Goal: Complete application form

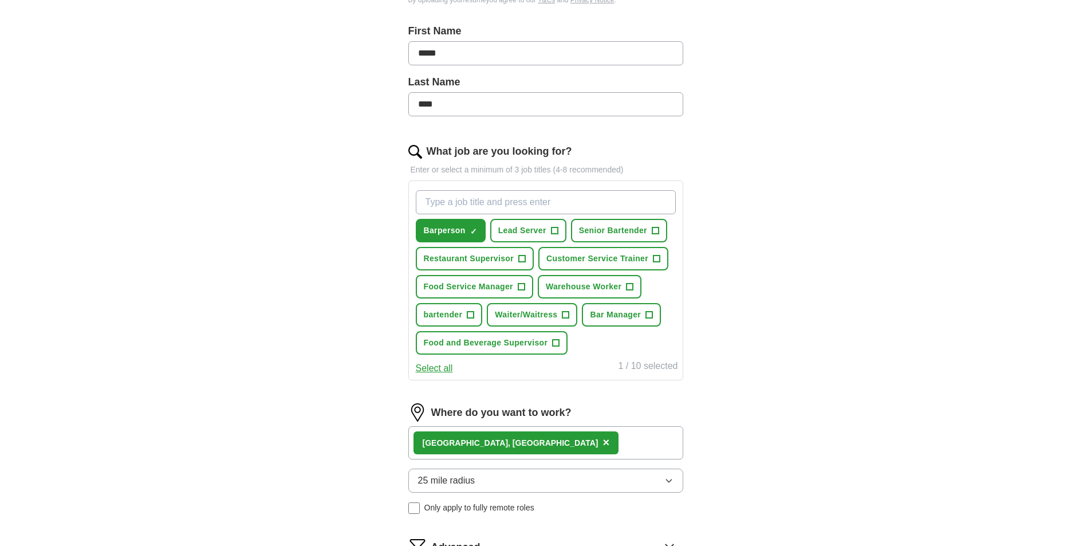
scroll to position [286, 0]
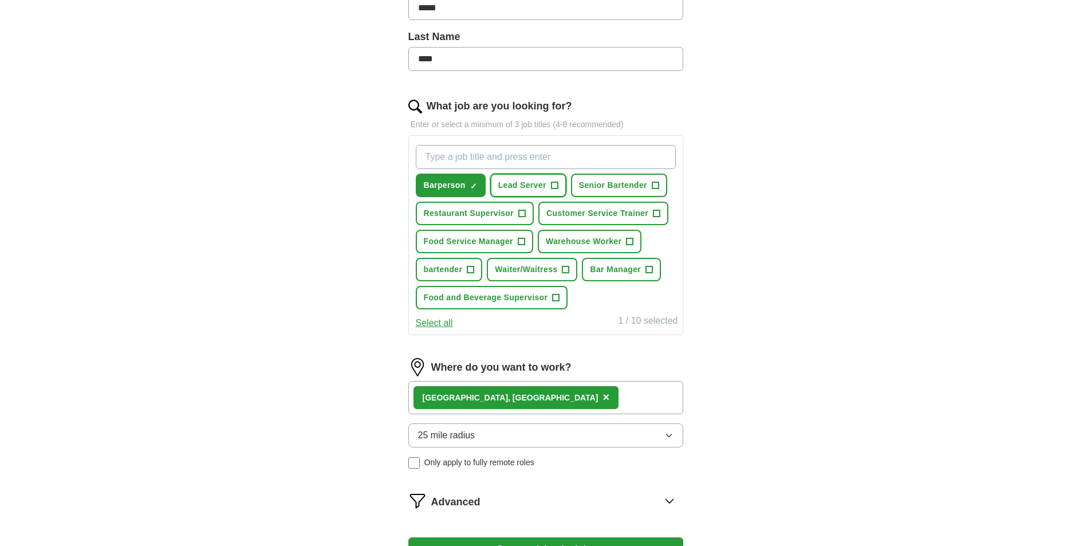
click at [555, 184] on span "+" at bounding box center [554, 185] width 7 height 9
click at [623, 208] on span "Customer Service Trainer" at bounding box center [598, 213] width 102 height 12
click at [623, 236] on button "Warehouse Worker +" at bounding box center [590, 241] width 104 height 23
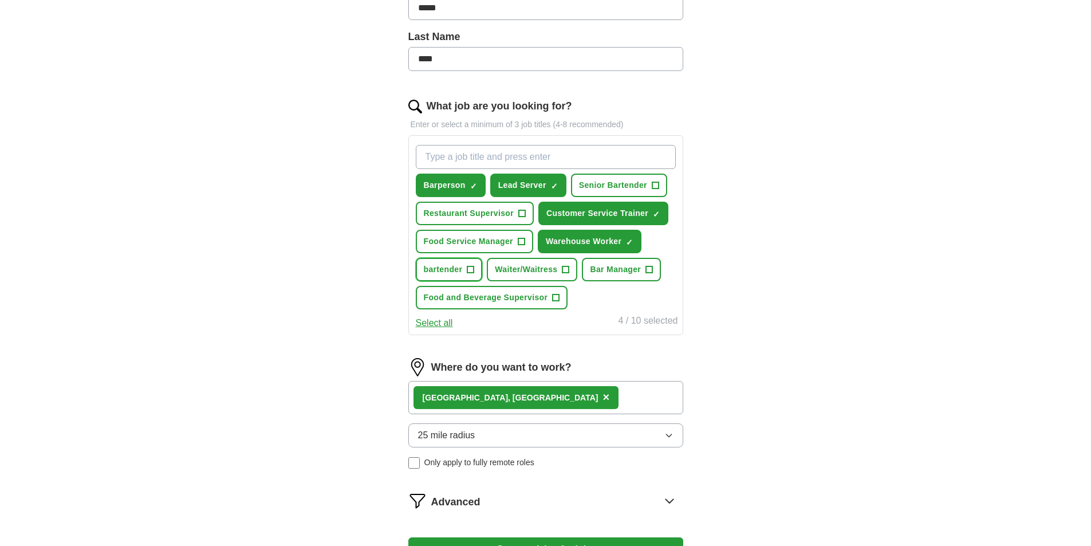
click at [463, 276] on button "bartender +" at bounding box center [449, 269] width 67 height 23
click at [536, 270] on span "Waiter/Waitress" at bounding box center [526, 270] width 62 height 12
click at [518, 156] on input "What job are you looking for?" at bounding box center [546, 157] width 260 height 24
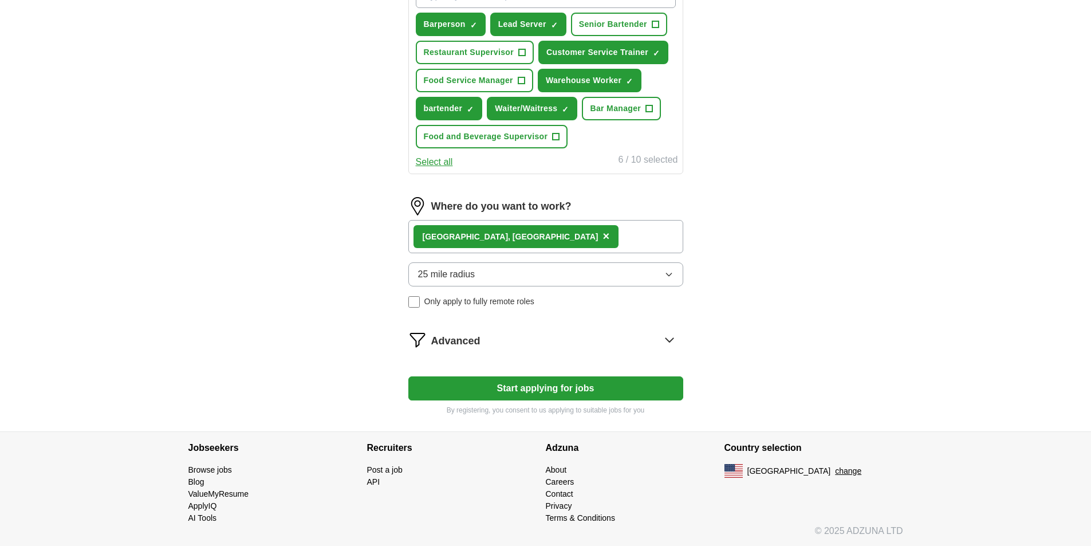
scroll to position [449, 0]
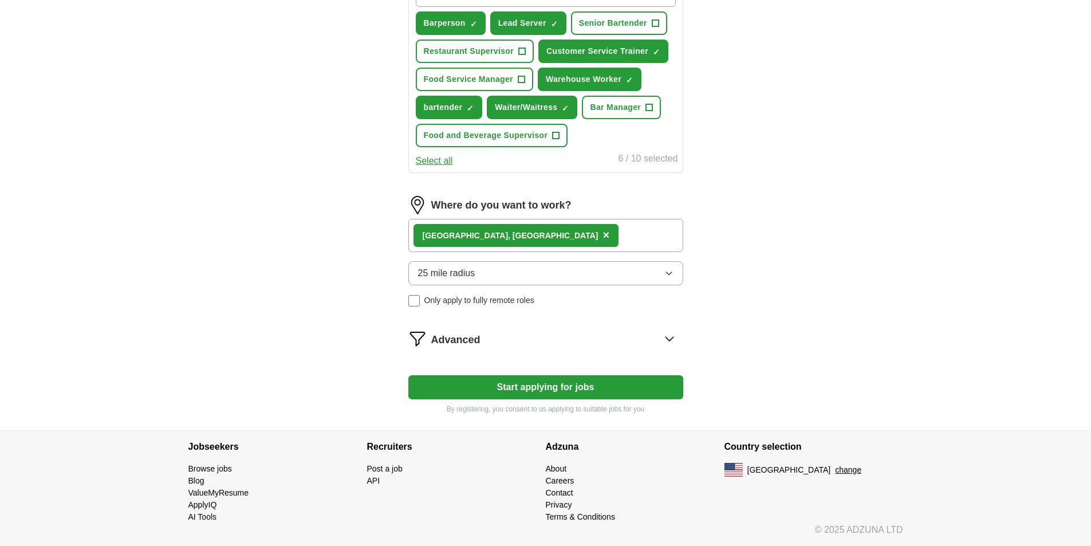
click at [485, 388] on button "Start applying for jobs" at bounding box center [545, 387] width 275 height 24
select select "**"
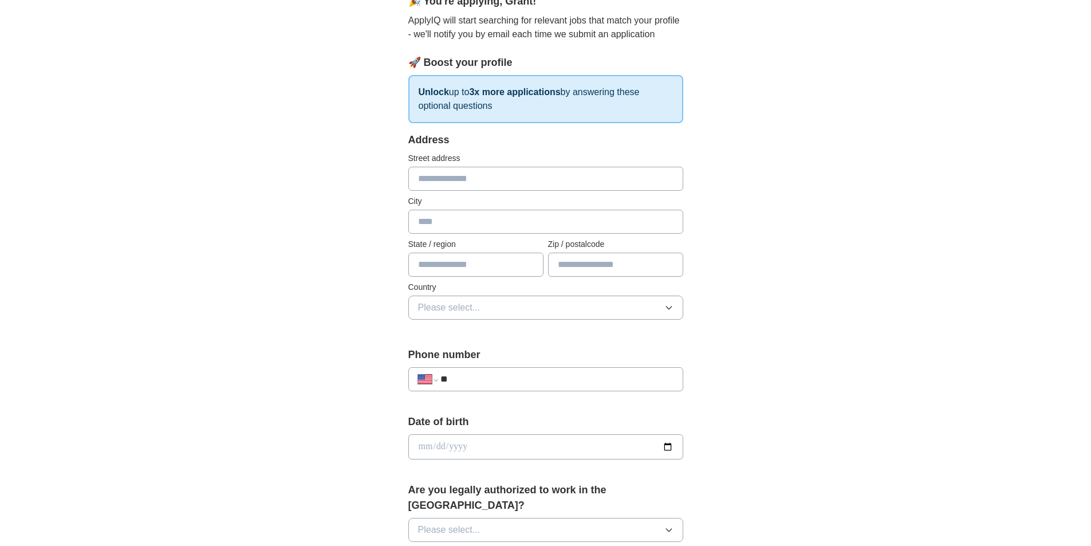
scroll to position [0, 0]
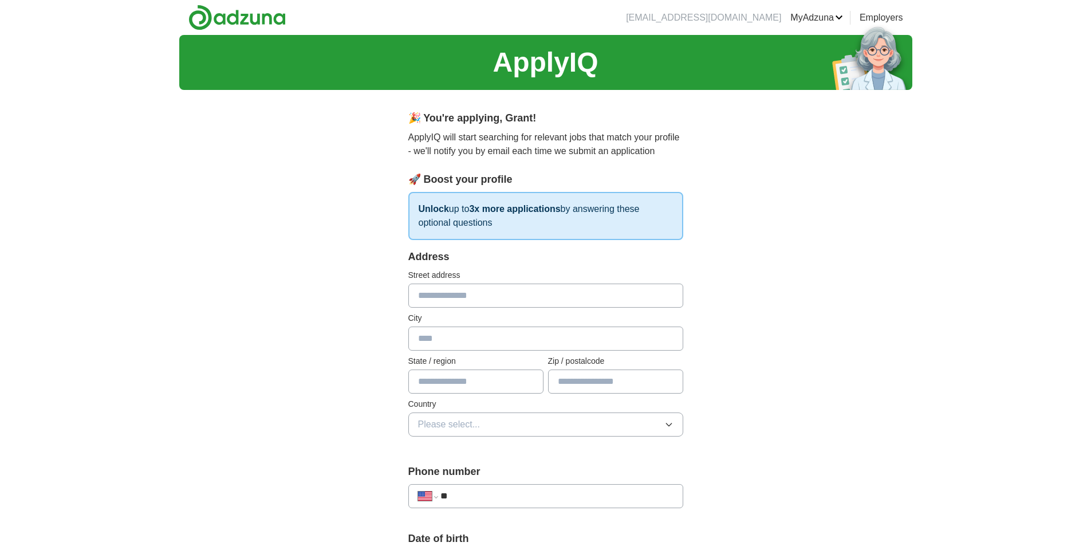
click at [463, 293] on input "text" at bounding box center [545, 296] width 275 height 24
type input "**********"
click at [464, 339] on input "text" at bounding box center [545, 339] width 275 height 24
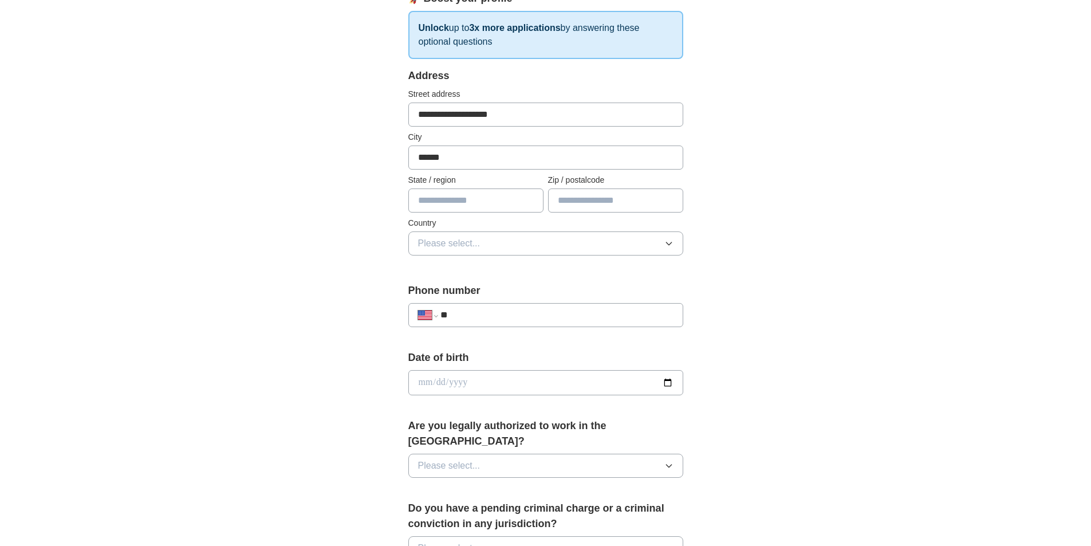
scroll to position [458, 0]
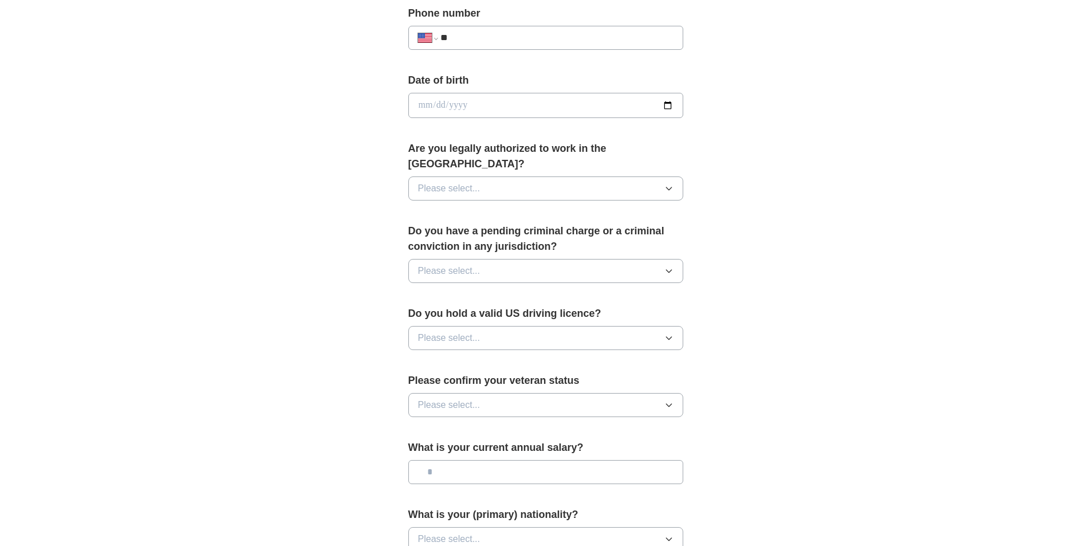
type input "******"
click at [552, 326] on button "Please select..." at bounding box center [545, 338] width 275 height 24
click at [451, 357] on div "Yes" at bounding box center [546, 364] width 256 height 14
click at [489, 396] on button "Please select..." at bounding box center [545, 405] width 275 height 24
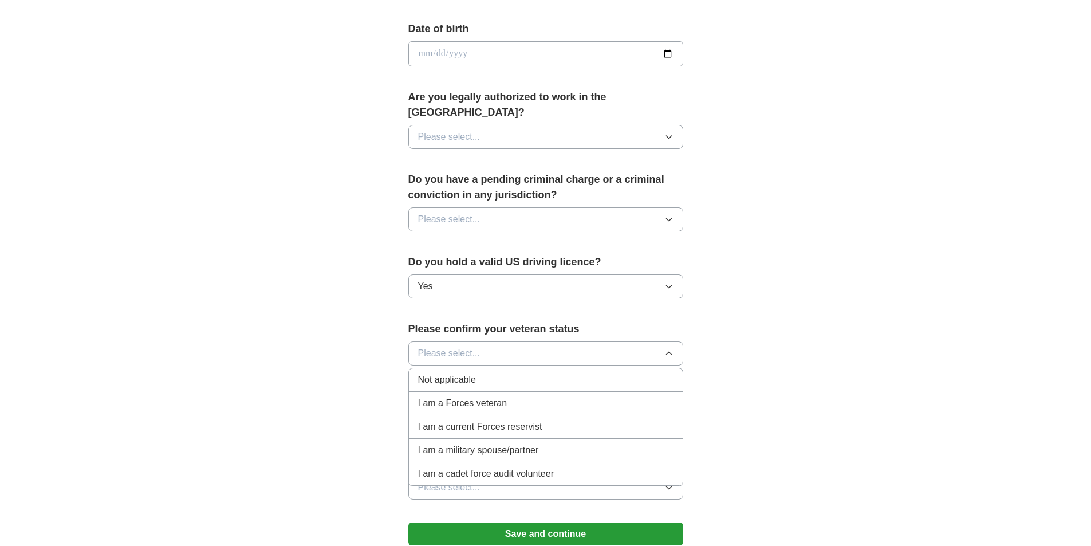
scroll to position [573, 0]
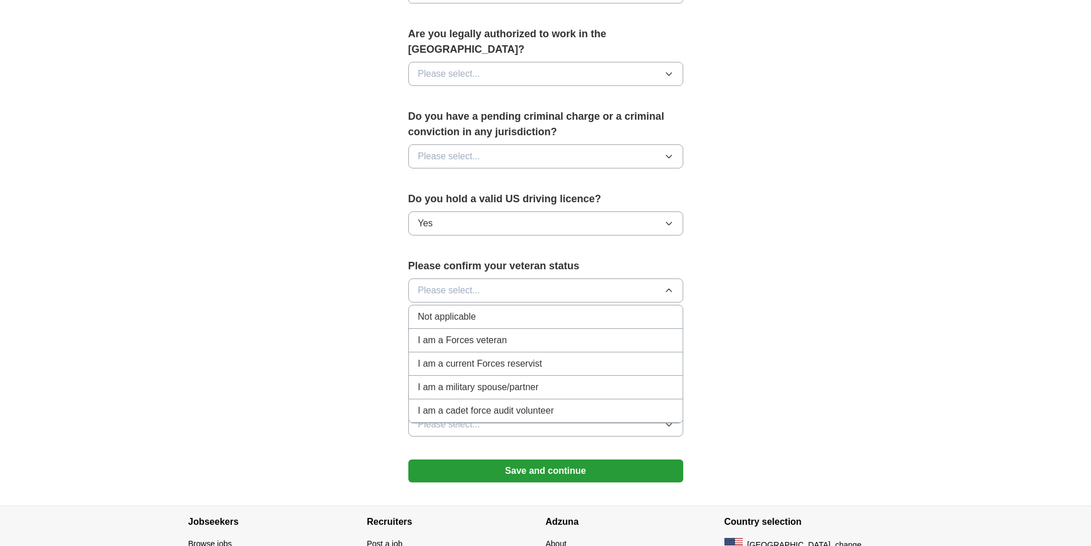
click at [436, 305] on li "Not applicable" at bounding box center [546, 316] width 274 height 23
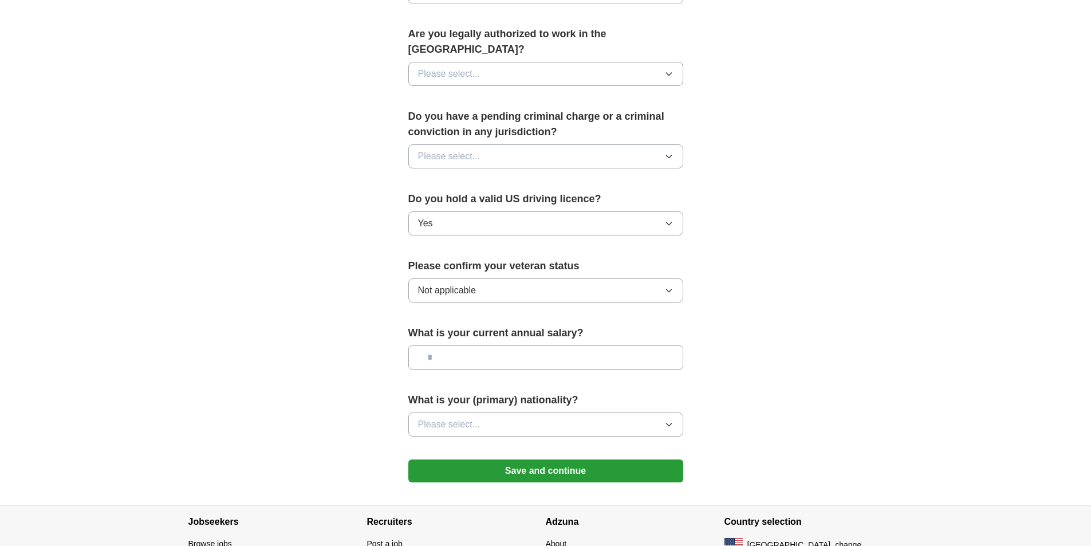
click at [502, 345] on input "text" at bounding box center [545, 357] width 275 height 24
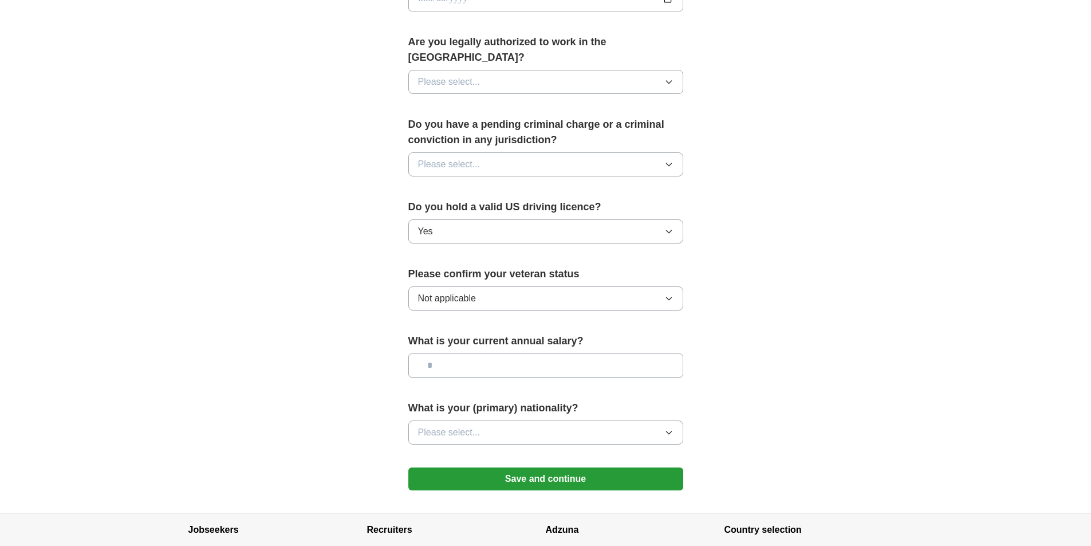
scroll to position [632, 0]
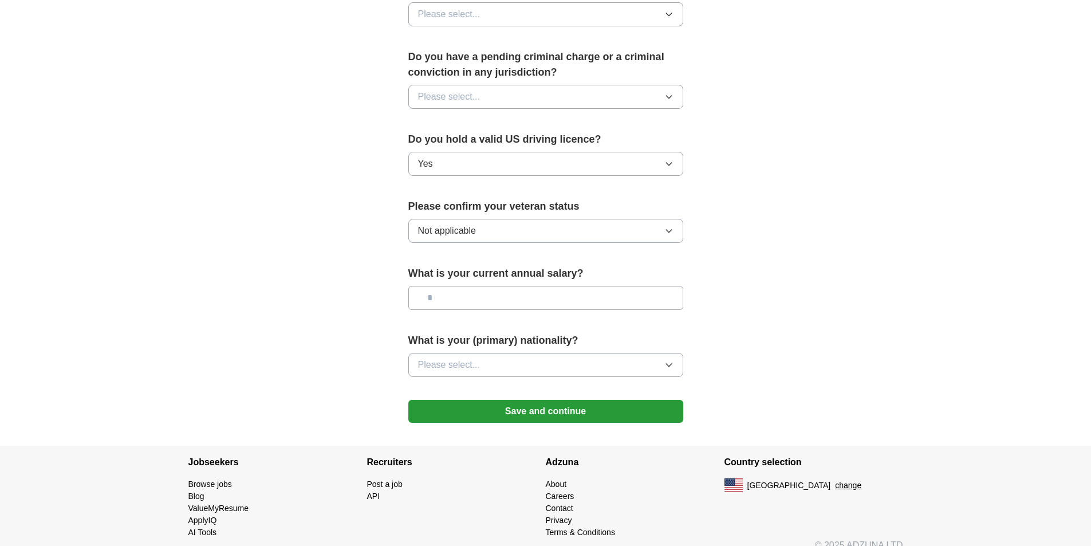
click at [526, 401] on button "Save and continue" at bounding box center [545, 411] width 275 height 23
